Goal: Contribute content

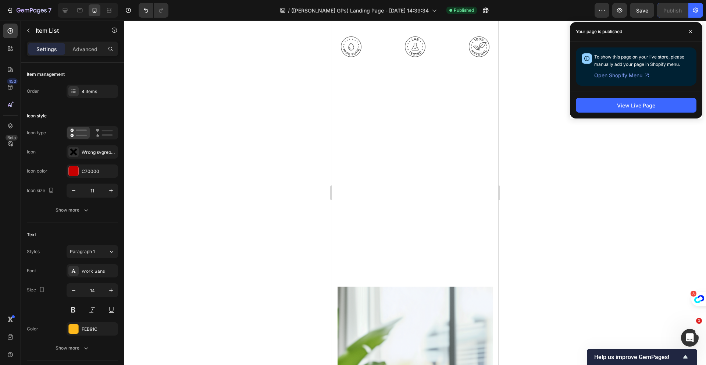
scroll to position [5595, 0]
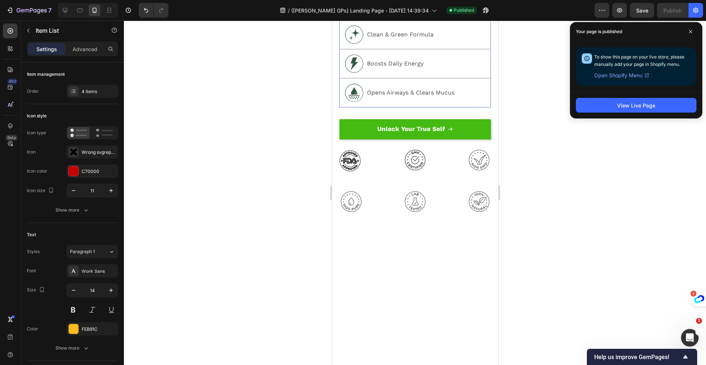
click at [385, 10] on div "Clinical Studies Text Block" at bounding box center [399, 1] width 41 height 17
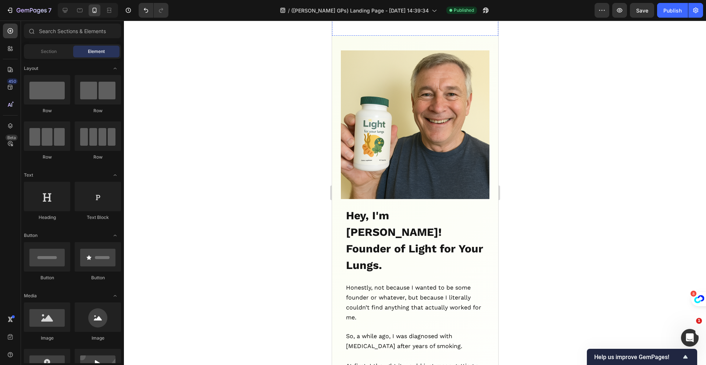
scroll to position [824, 0]
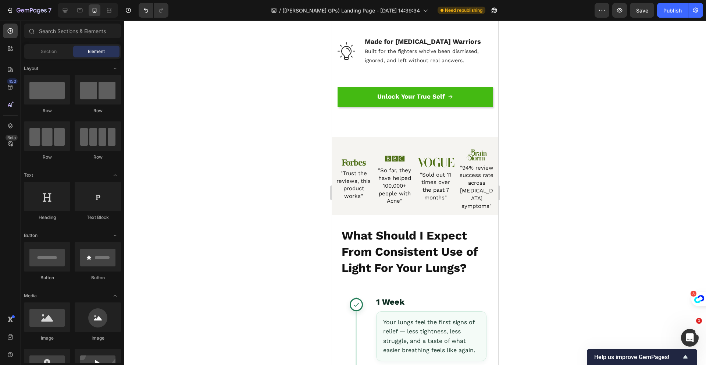
scroll to position [6384, 0]
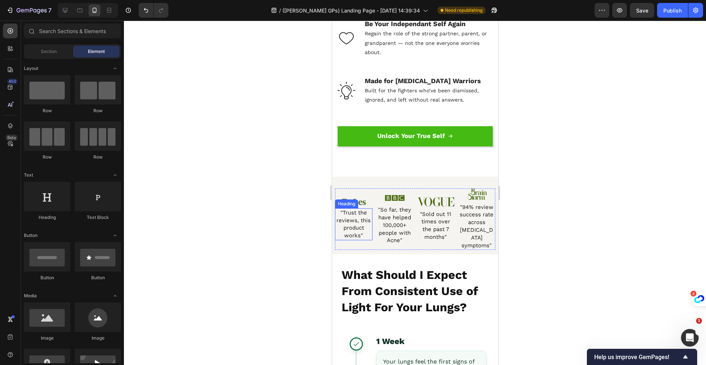
click at [349, 217] on span ""Trust the reviews, this product works"" at bounding box center [353, 223] width 34 height 29
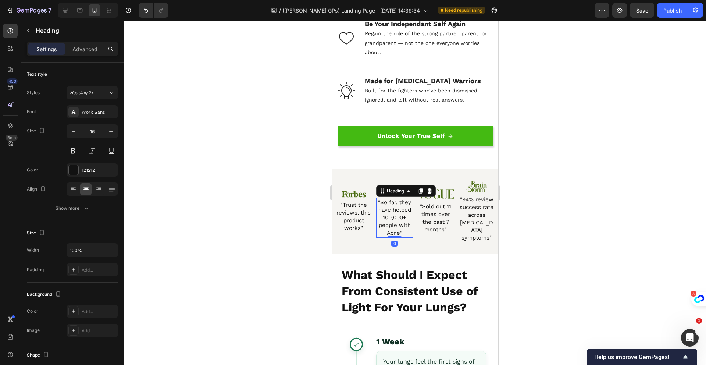
click at [387, 218] on span ""So far, they have helped 100,000+ people with Acne"" at bounding box center [394, 217] width 33 height 37
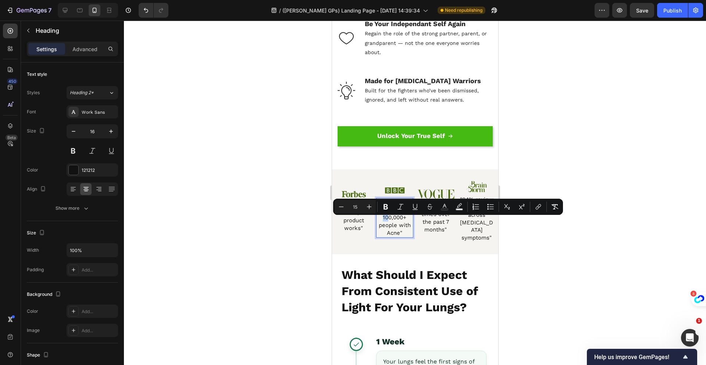
drag, startPoint x: 386, startPoint y: 223, endPoint x: 381, endPoint y: 222, distance: 4.5
click at [381, 222] on span ""So far, they have helped 100,000+ people with Acne"" at bounding box center [394, 217] width 33 height 37
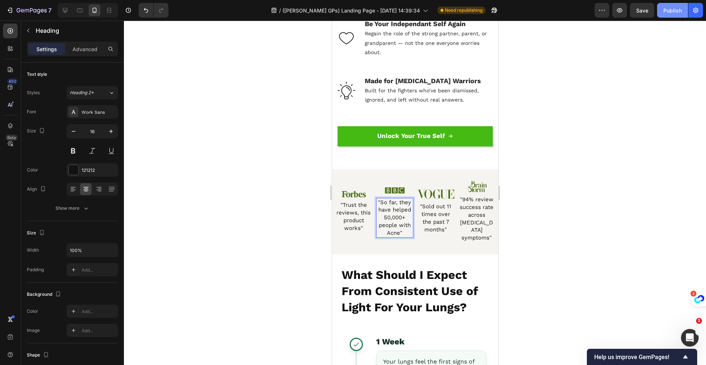
click at [668, 13] on div "Publish" at bounding box center [673, 11] width 18 height 8
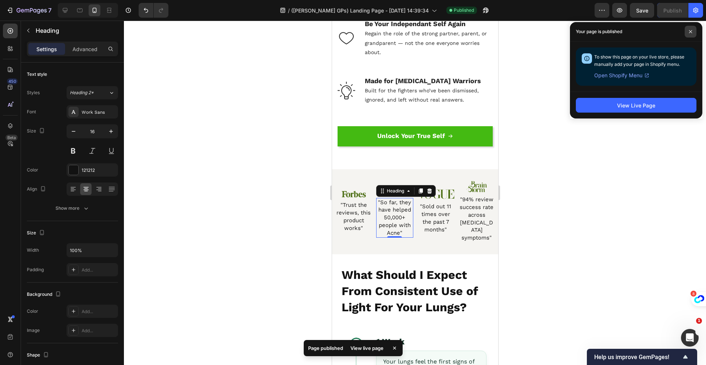
click at [694, 31] on span at bounding box center [691, 32] width 12 height 12
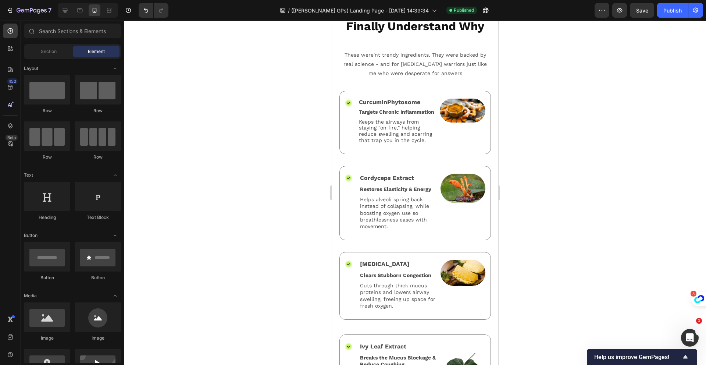
scroll to position [3418, 0]
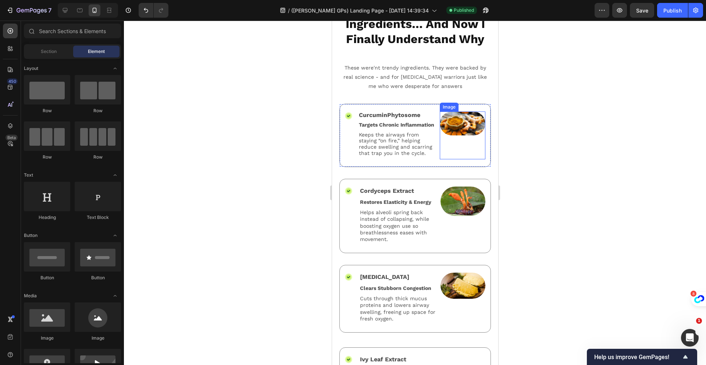
click at [460, 124] on img at bounding box center [463, 123] width 46 height 24
